Goal: Task Accomplishment & Management: Use online tool/utility

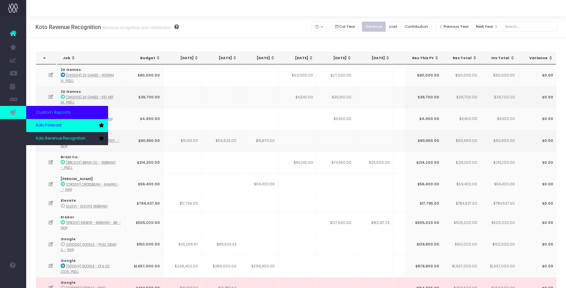
click at [54, 130] on link "Koto Forecast" at bounding box center [67, 125] width 82 height 13
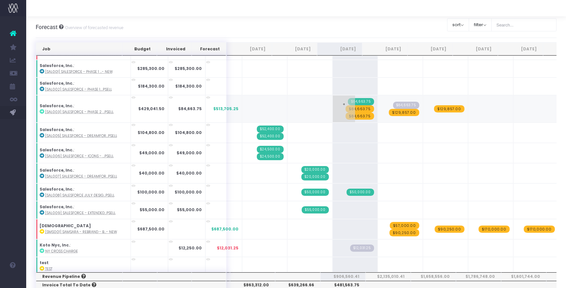
click at [352, 108] on span "$84,663.75" at bounding box center [359, 108] width 28 height 7
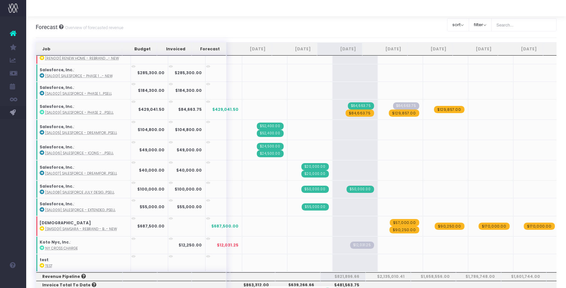
scroll to position [828, 0]
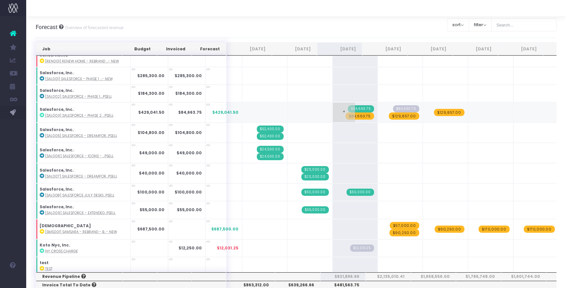
click at [349, 113] on span "$84,663.75" at bounding box center [359, 116] width 28 height 7
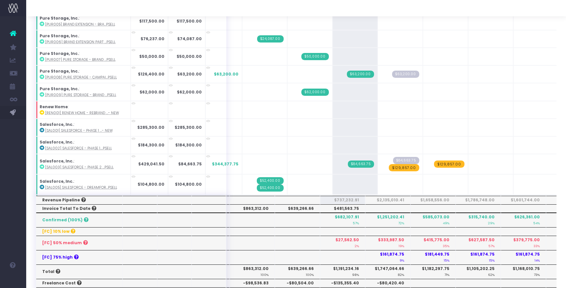
scroll to position [0, 0]
